Goal: Find specific page/section: Find specific page/section

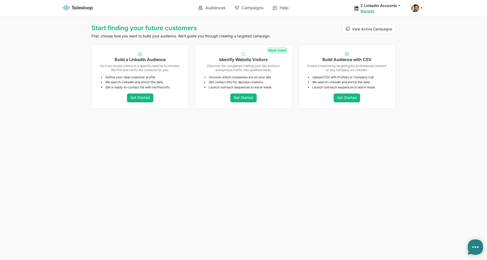
click at [0, 0] on link "Audience:" at bounding box center [0, 0] width 0 height 0
type textarea "x"
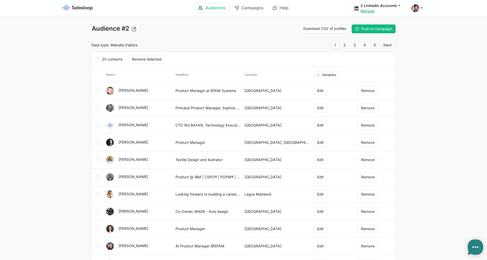
click at [205, 6] on link "Audiences" at bounding box center [212, 7] width 34 height 9
type textarea "x"
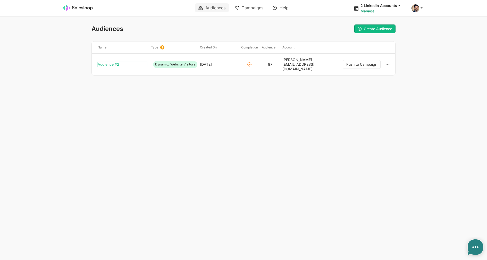
click at [114, 62] on link "Audience #2" at bounding box center [122, 64] width 49 height 5
type textarea "x"
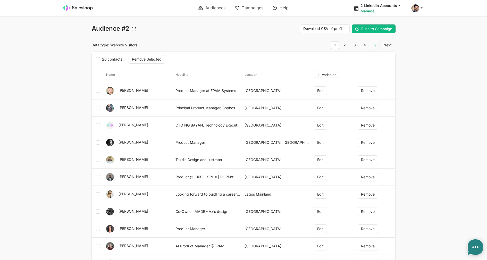
click at [373, 46] on link "5" at bounding box center [374, 45] width 9 height 8
type textarea "x"
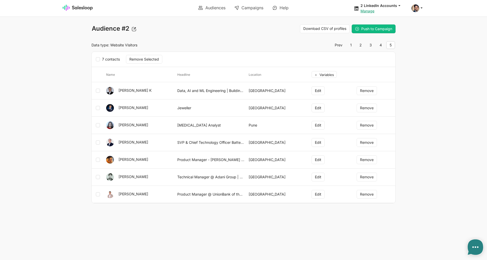
click at [207, 7] on link "Audiences" at bounding box center [212, 7] width 34 height 9
